Goal: Task Accomplishment & Management: Manage account settings

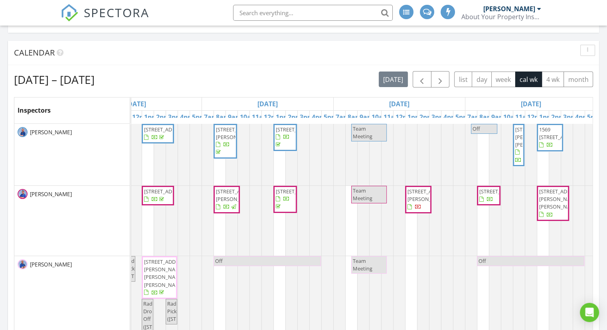
drag, startPoint x: 263, startPoint y: 179, endPoint x: 311, endPoint y: 179, distance: 48.3
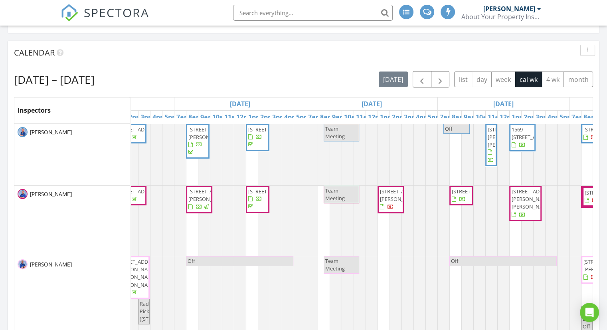
click at [463, 195] on span "1422 N Knollwood Dr , Palatine 60067" at bounding box center [474, 191] width 45 height 7
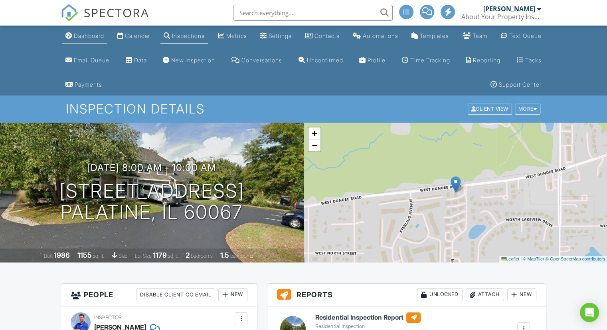
click at [89, 40] on link "Dashboard" at bounding box center [84, 36] width 45 height 15
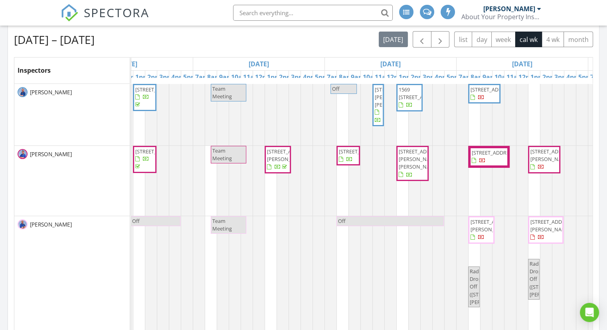
click at [404, 101] on span "1569 [STREET_ADDRESS]" at bounding box center [421, 93] width 45 height 15
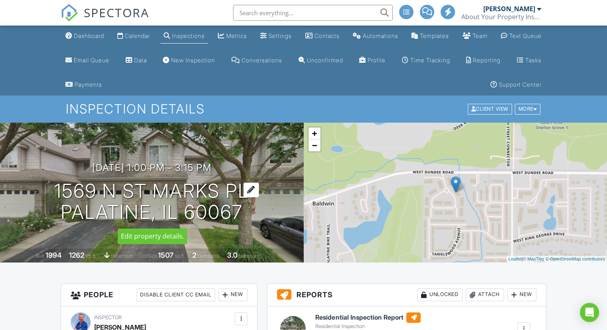
drag, startPoint x: 4, startPoint y: 197, endPoint x: 236, endPoint y: 219, distance: 233.3
click at [236, 219] on div "08/28/2025 1:00 pm - 3:15 pm 1569 N St Marks Pl Palatine, IL 60067" at bounding box center [152, 192] width 304 height 60
copy h1 "1569 N St Marks Pl Palatine, IL 60067"
click at [28, 75] on ul "Dashboard Calendar Inspections Metrics Settings Contacts Automations Templates …" at bounding box center [303, 61] width 607 height 70
click at [91, 37] on div "Dashboard" at bounding box center [89, 35] width 30 height 7
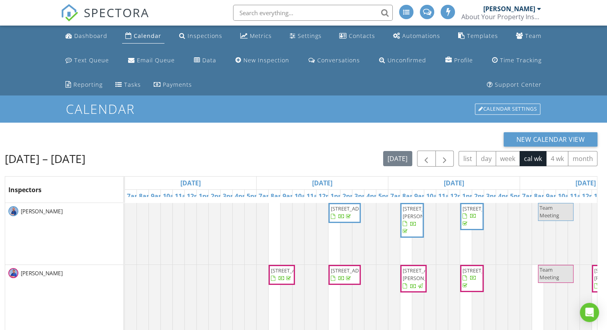
scroll to position [80, 0]
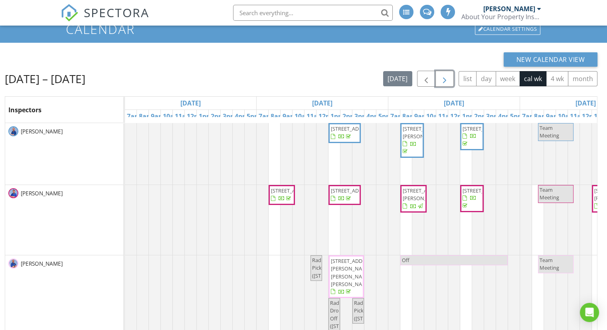
click at [445, 75] on span "button" at bounding box center [445, 79] width 10 height 10
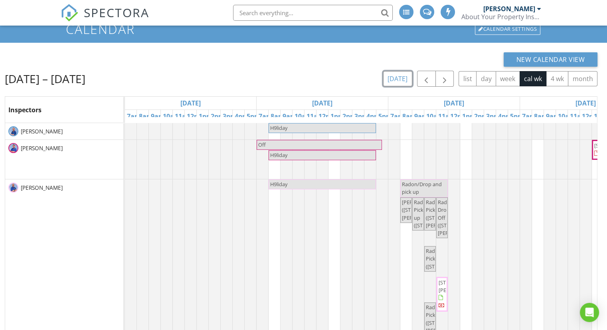
click at [399, 76] on button "[DATE]" at bounding box center [397, 79] width 29 height 16
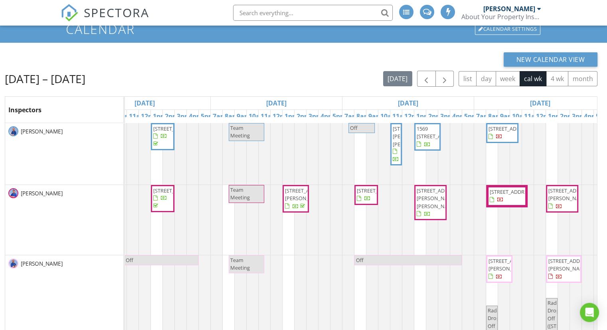
scroll to position [0, 455]
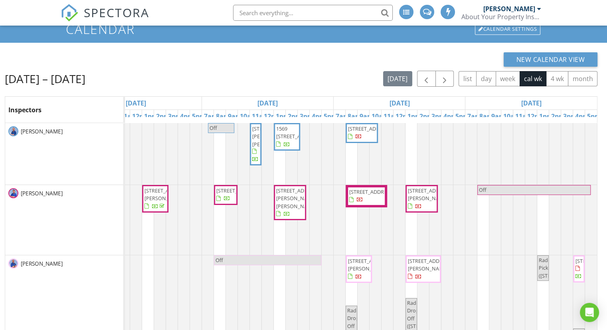
drag, startPoint x: 211, startPoint y: 253, endPoint x: 310, endPoint y: 247, distance: 99.1
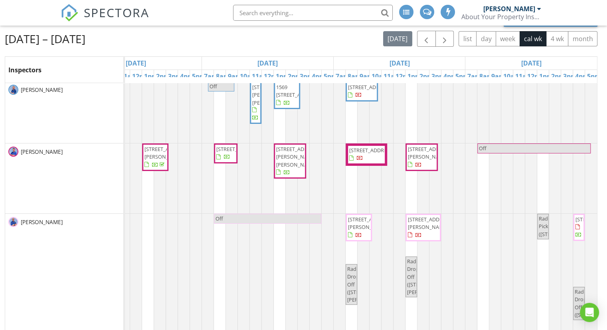
scroll to position [0, 0]
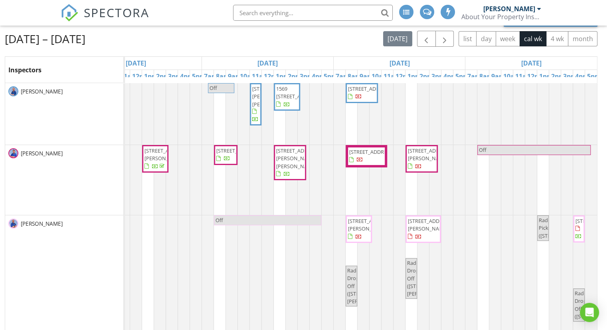
click at [282, 98] on span "1569 [STREET_ADDRESS]" at bounding box center [298, 92] width 45 height 15
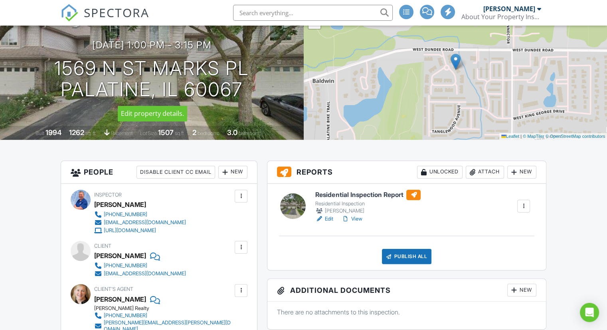
scroll to position [200, 0]
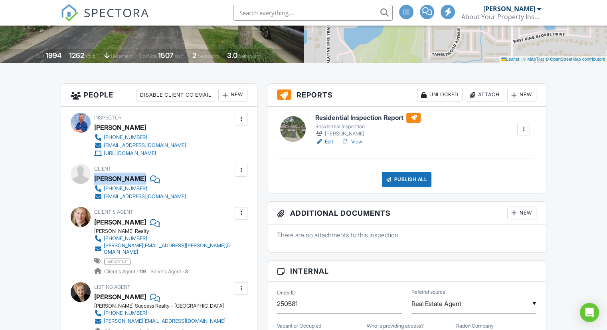
drag, startPoint x: 96, startPoint y: 177, endPoint x: 128, endPoint y: 181, distance: 31.7
click at [128, 181] on div "Nancy Self" at bounding box center [143, 178] width 98 height 12
copy div "Nancy Self"
